Goal: Check status: Check status

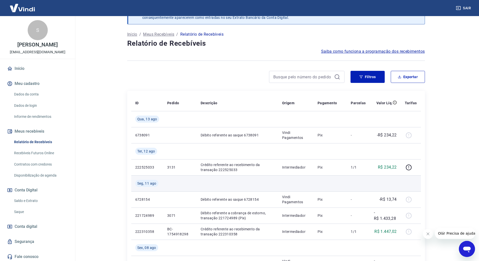
scroll to position [25, 0]
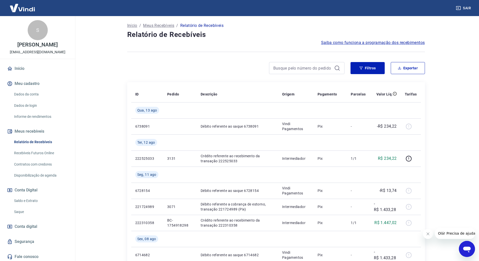
click at [44, 156] on link "Recebíveis Futuros Online" at bounding box center [40, 153] width 57 height 10
click at [34, 202] on link "Saldo e Extrato" at bounding box center [40, 201] width 57 height 10
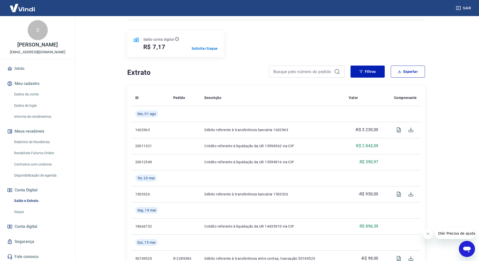
scroll to position [50, 0]
